Goal: Task Accomplishment & Management: Manage account settings

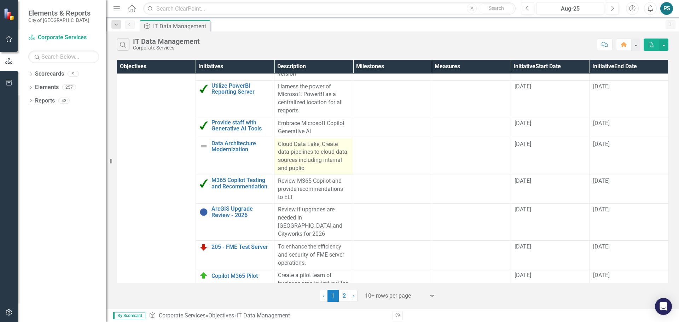
scroll to position [142, 0]
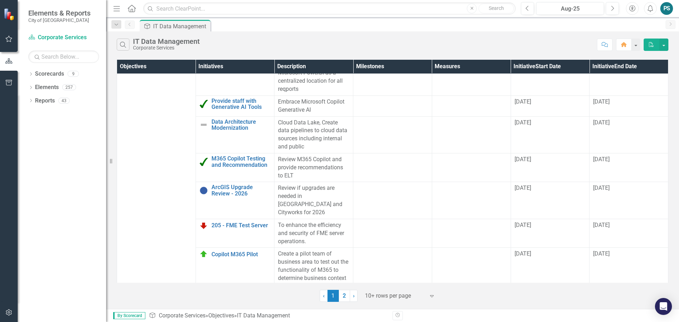
click at [393, 295] on div at bounding box center [395, 297] width 60 height 10
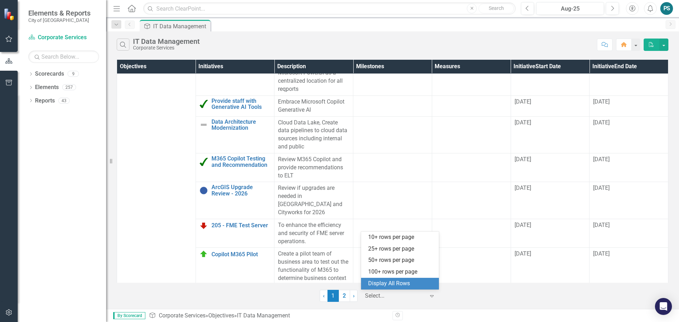
click at [393, 283] on div "Display All Rows" at bounding box center [401, 284] width 67 height 8
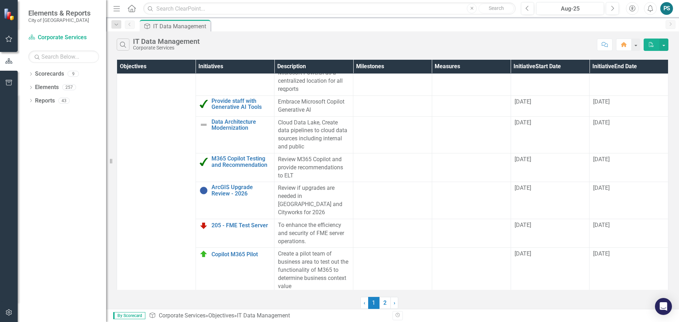
click at [393, 283] on td at bounding box center [393, 270] width 79 height 45
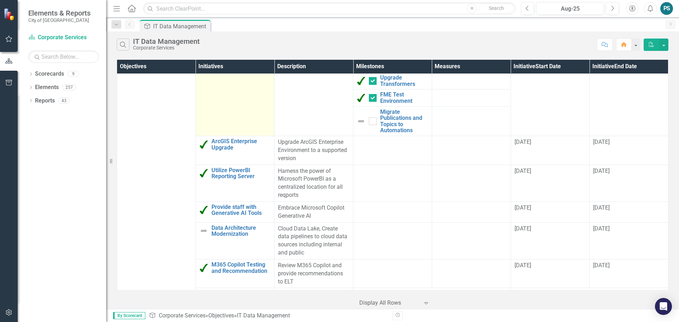
scroll to position [71, 0]
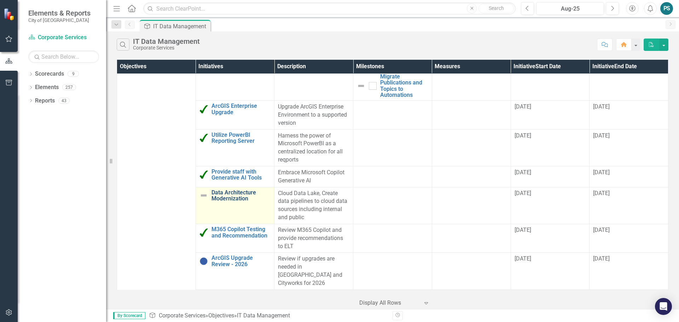
click at [227, 196] on link "Data Architecture Modernization" at bounding box center [241, 196] width 59 height 12
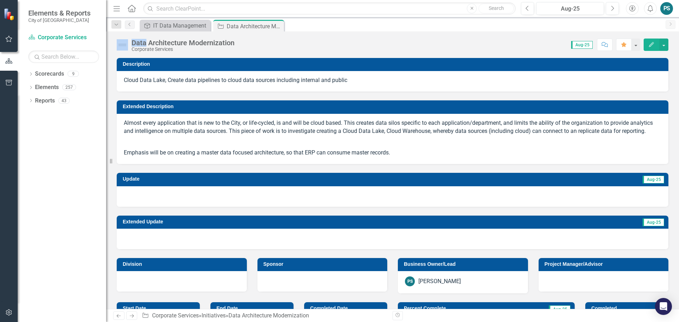
click at [0, 0] on icon "Close" at bounding box center [0, 0] width 0 height 0
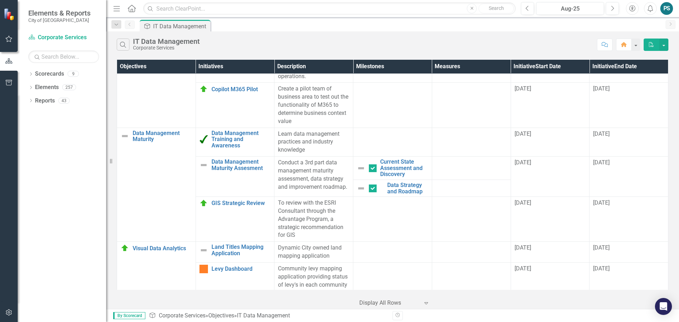
scroll to position [270, 0]
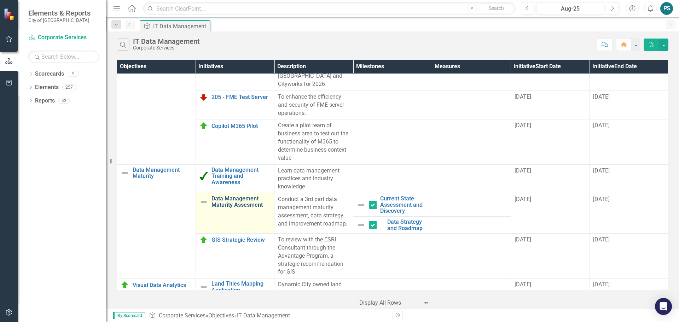
click at [227, 197] on link "Data Management Maturity Assesment" at bounding box center [241, 202] width 59 height 12
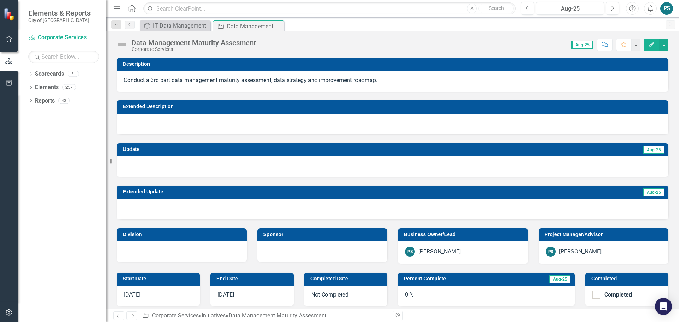
drag, startPoint x: 150, startPoint y: 82, endPoint x: 282, endPoint y: 82, distance: 132.3
click at [282, 82] on span "Conduct a 3rd part data management maturity assessment, data strategy and impro…" at bounding box center [251, 80] width 254 height 7
click at [123, 44] on img at bounding box center [122, 44] width 11 height 11
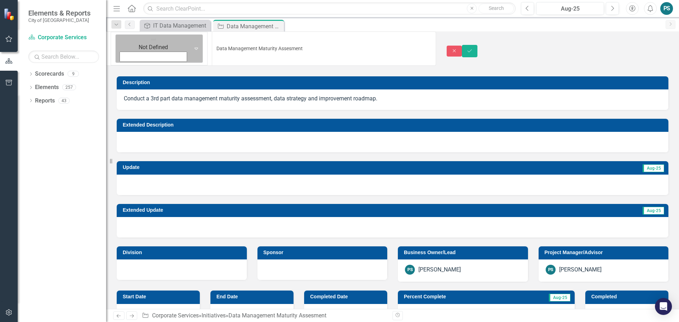
click at [195, 48] on icon at bounding box center [197, 49] width 4 height 2
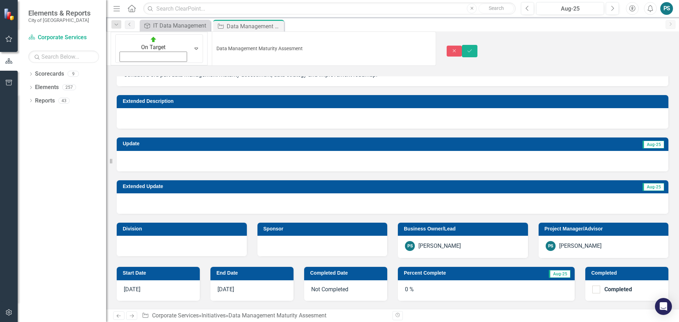
scroll to position [35, 0]
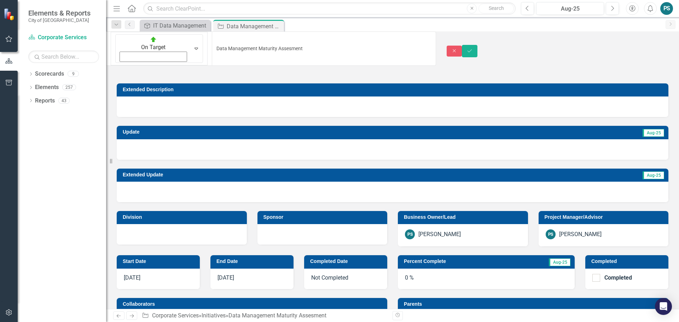
click at [426, 269] on div "0 %" at bounding box center [486, 279] width 177 height 21
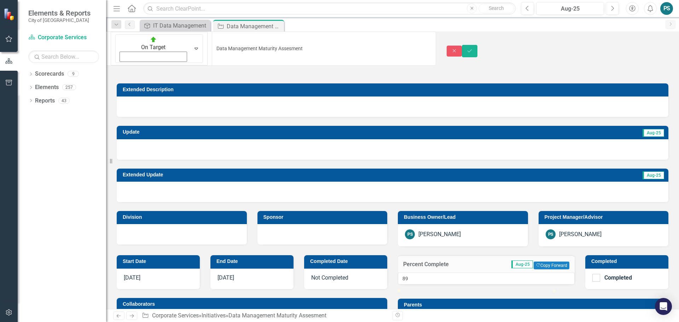
type input "90"
drag, startPoint x: 407, startPoint y: 287, endPoint x: 548, endPoint y: 286, distance: 140.5
click at [538, 290] on div at bounding box center [538, 290] width 0 height 0
click at [473, 48] on icon "Save" at bounding box center [470, 50] width 6 height 5
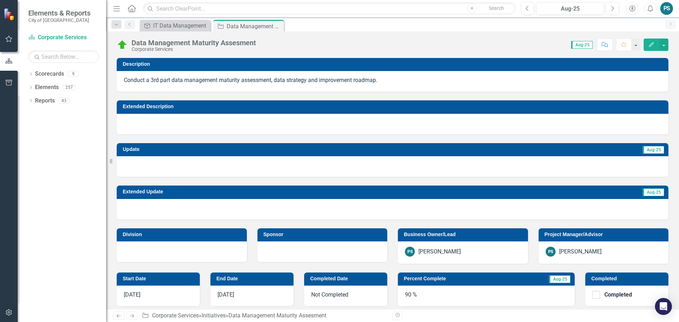
checkbox input "false"
checkbox input "true"
checkbox input "false"
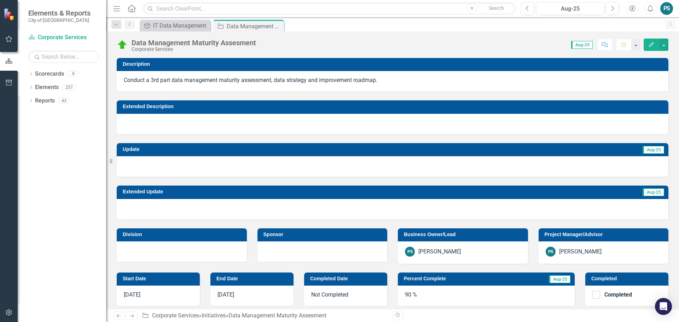
checkbox input "false"
checkbox input "true"
click at [165, 162] on div at bounding box center [393, 166] width 552 height 21
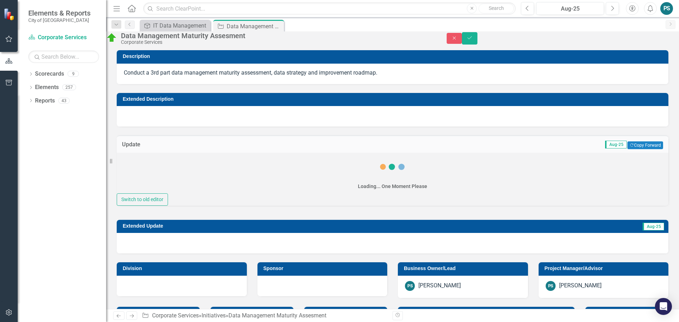
click at [165, 162] on div "Loading... One Moment Please Switch to old editor" at bounding box center [393, 179] width 552 height 53
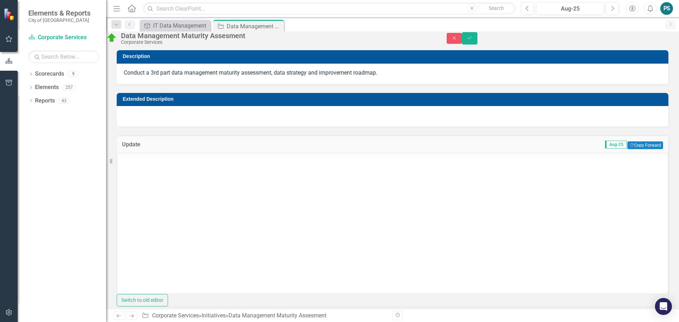
scroll to position [0, 0]
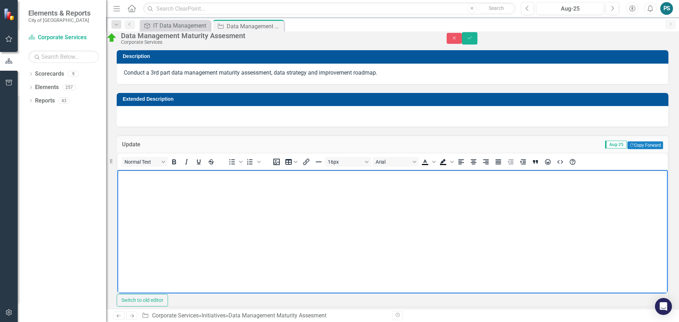
click at [157, 197] on body "Rich Text Area. Press ALT-0 for help." at bounding box center [392, 223] width 551 height 106
